Goal: Navigation & Orientation: Understand site structure

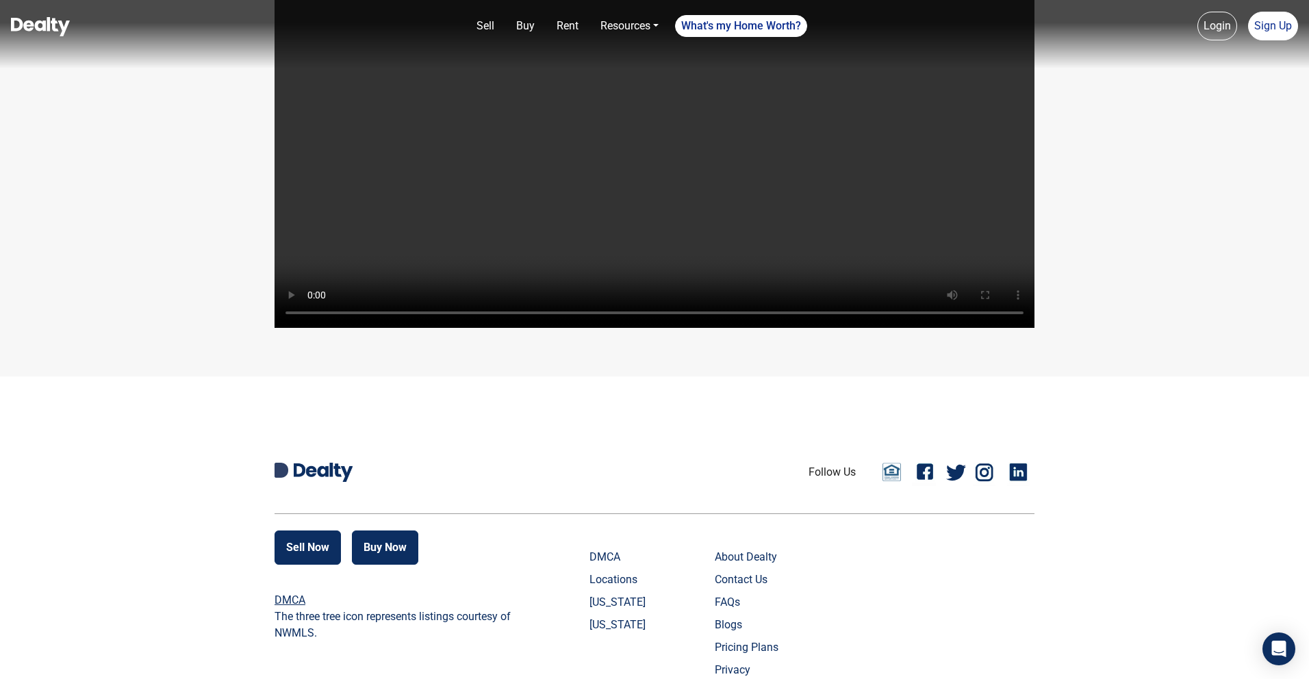
scroll to position [3241, 0]
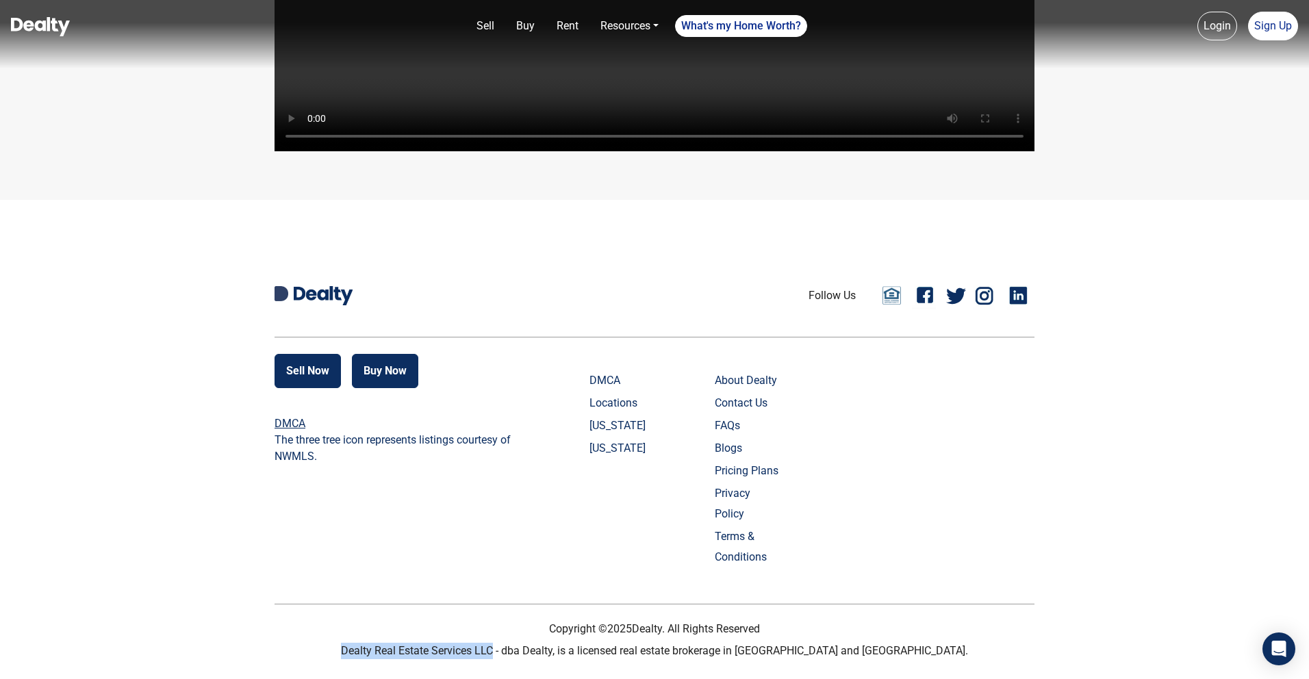
drag, startPoint x: 428, startPoint y: 654, endPoint x: 580, endPoint y: 656, distance: 152.1
click at [579, 656] on p "Dealty Real Estate Services LLC - dba Dealty, is a licensed real estate brokera…" at bounding box center [655, 651] width 760 height 16
copy p "Dealty Real Estate Services LLC"
click at [742, 391] on link "About Dealty" at bounding box center [749, 381] width 68 height 21
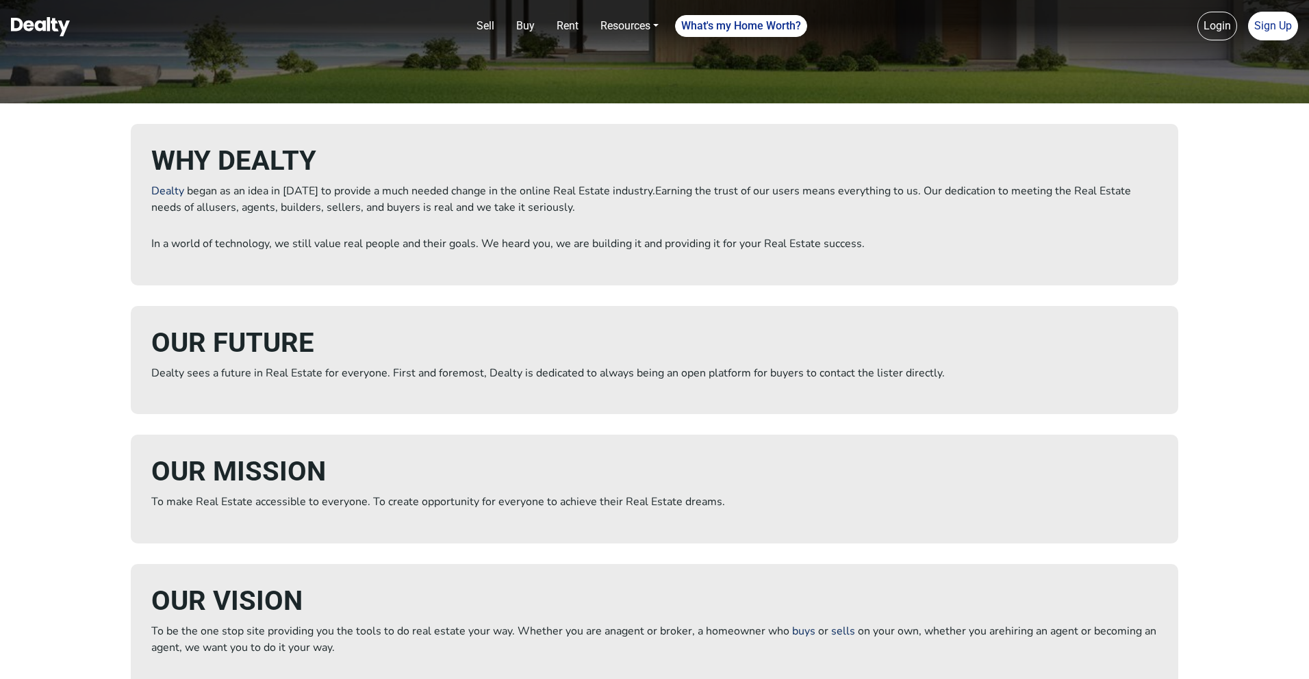
scroll to position [247, 0]
